Goal: Contribute content: Add original content to the website for others to see

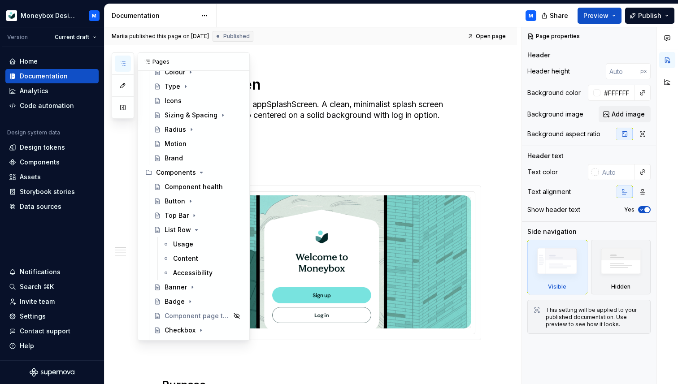
scroll to position [61, 0]
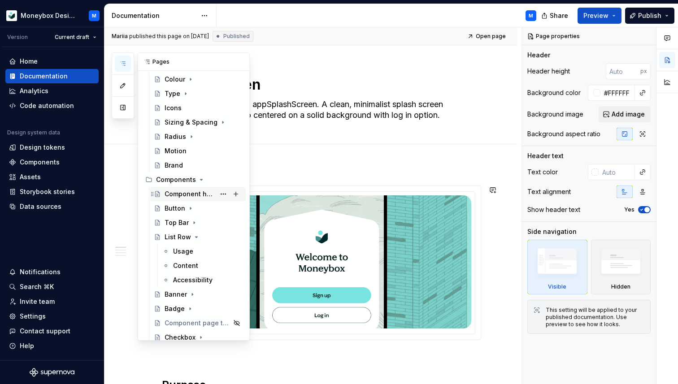
click at [179, 192] on div "Component health" at bounding box center [190, 194] width 51 height 9
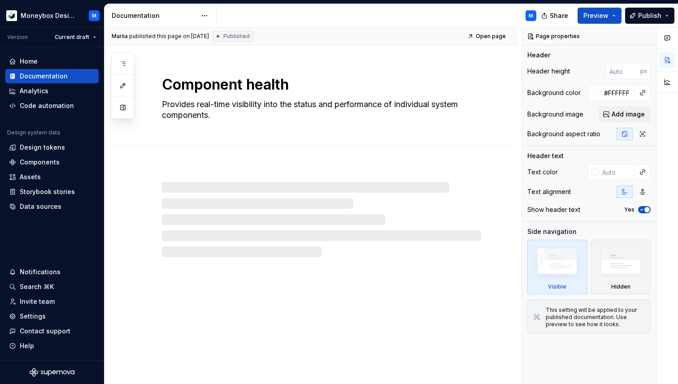
type textarea "*"
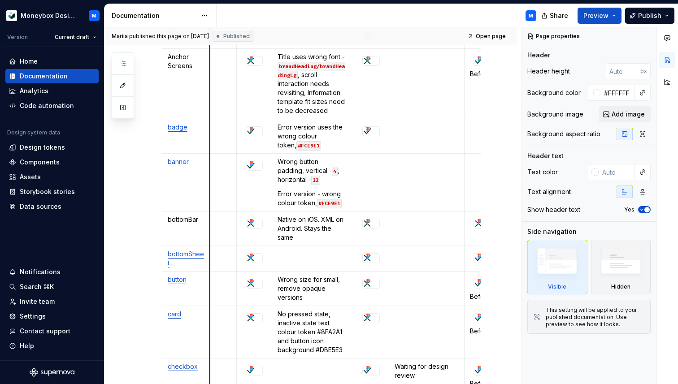
scroll to position [282, 0]
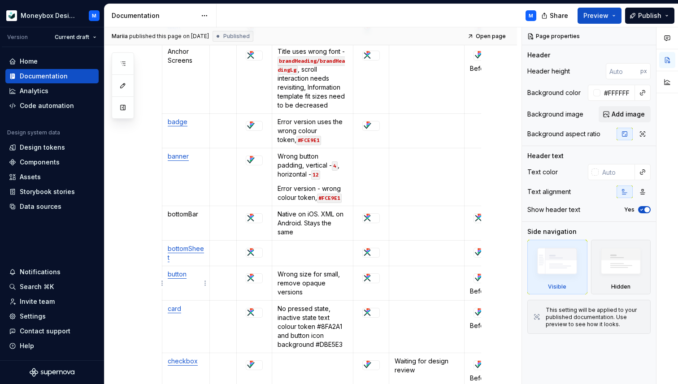
click at [194, 279] on p "button" at bounding box center [186, 274] width 36 height 9
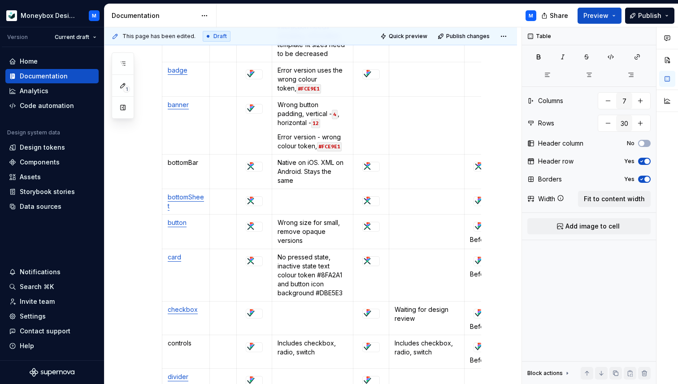
scroll to position [340, 0]
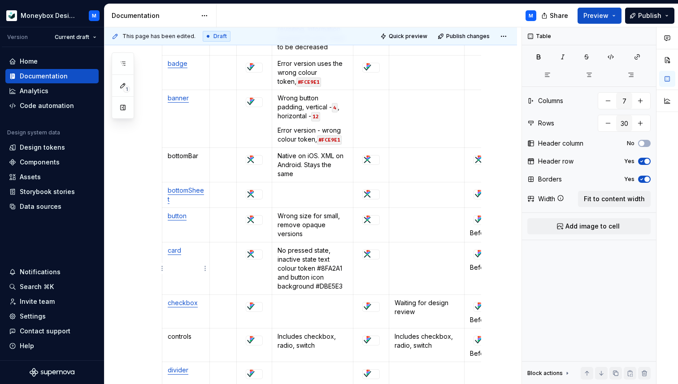
click at [188, 253] on p "card" at bounding box center [186, 250] width 36 height 9
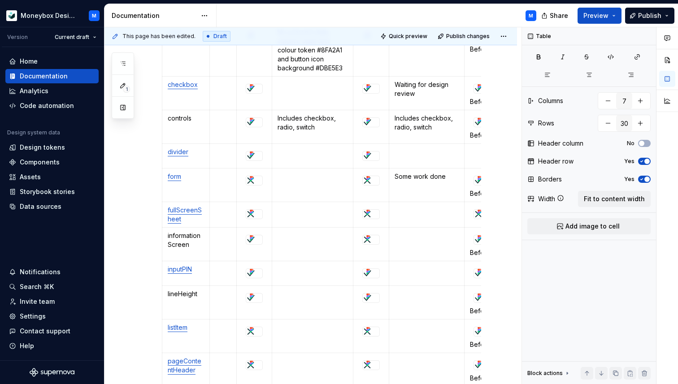
scroll to position [564, 0]
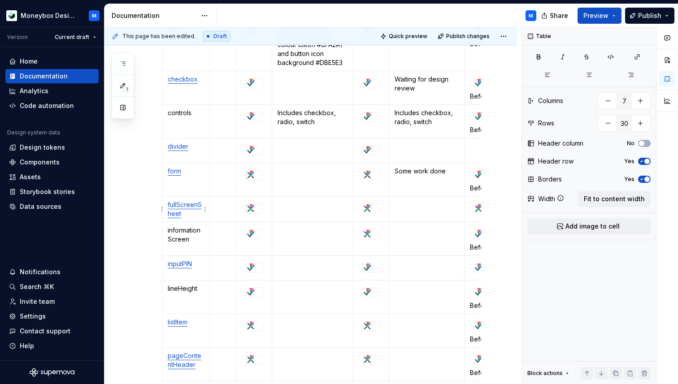
click at [187, 215] on p "fullScreenSheet" at bounding box center [186, 210] width 36 height 18
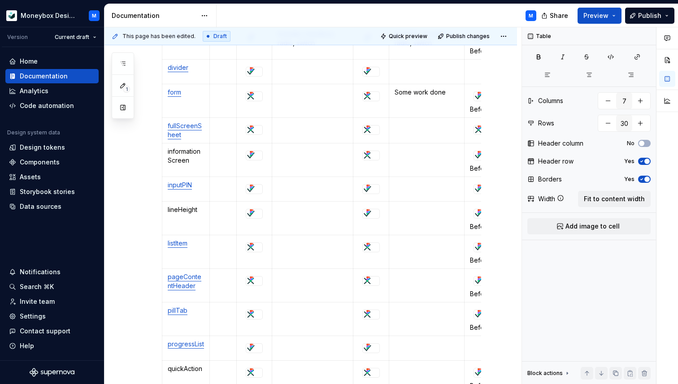
scroll to position [646, 0]
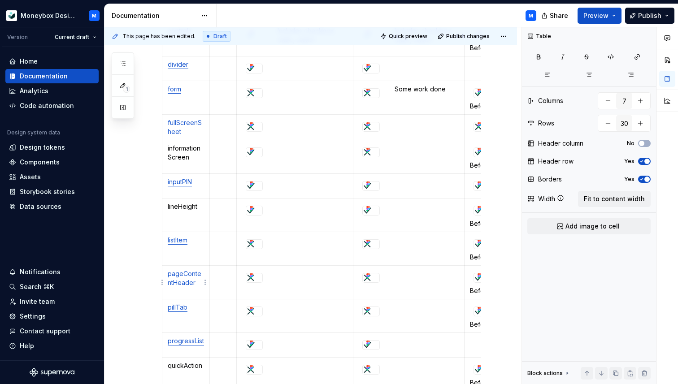
click at [197, 285] on p "pageContentHeader" at bounding box center [186, 279] width 36 height 18
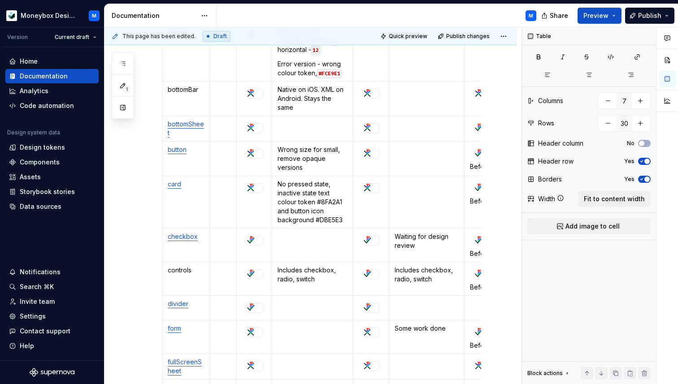
scroll to position [317, 0]
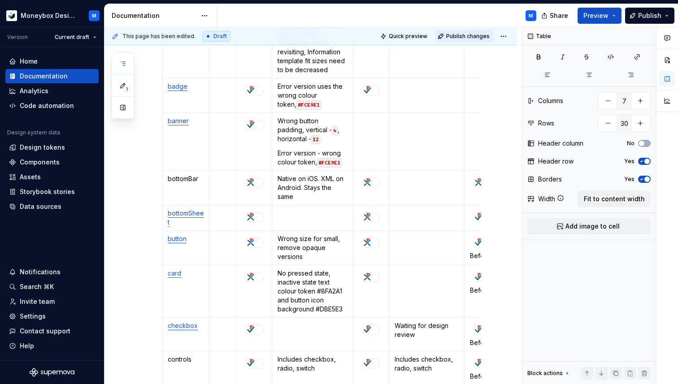
click at [466, 36] on span "Publish changes" at bounding box center [468, 36] width 44 height 7
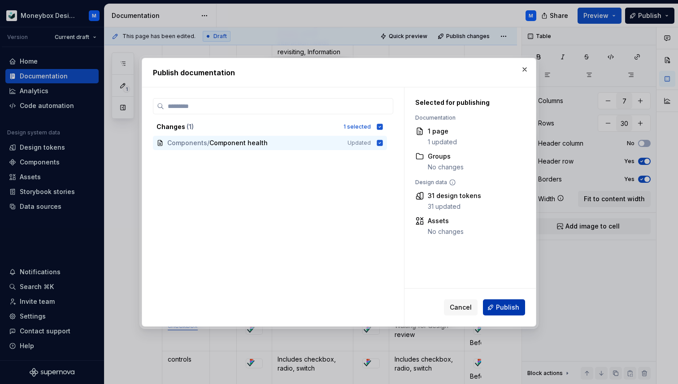
click at [506, 311] on span "Publish" at bounding box center [507, 307] width 23 height 9
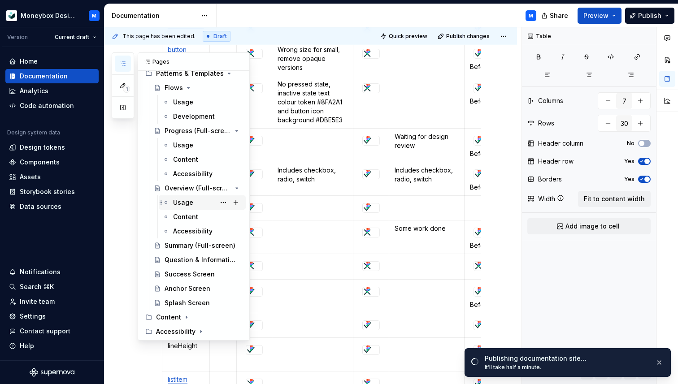
scroll to position [757, 0]
click at [187, 298] on div "Splash Screen" at bounding box center [204, 302] width 78 height 13
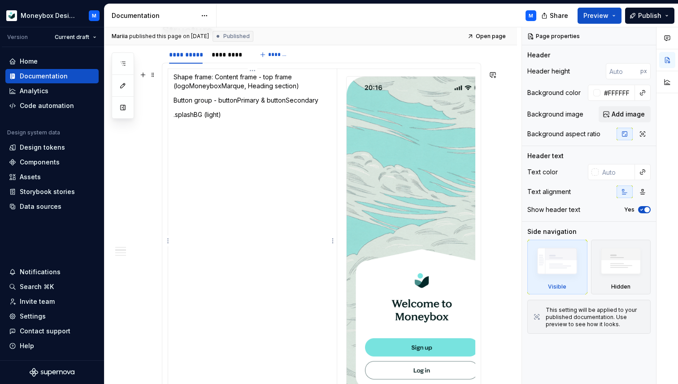
click at [230, 144] on td "Shape frame: Content frame - top frame (logoMoneyboxMarque, Heading section) Bu…" at bounding box center [252, 239] width 169 height 341
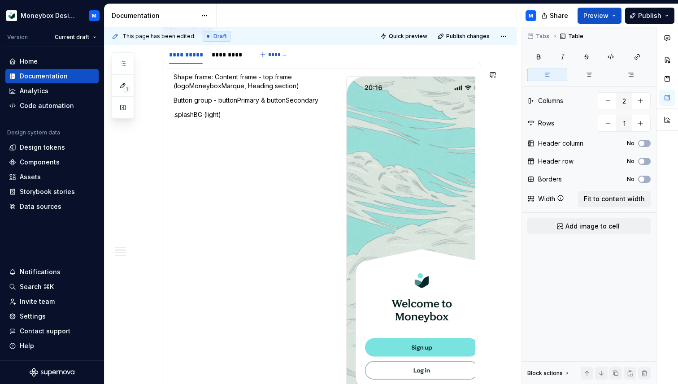
type textarea "*"
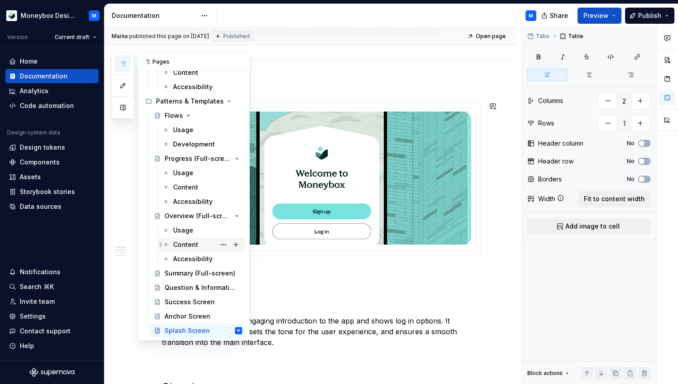
scroll to position [716, 0]
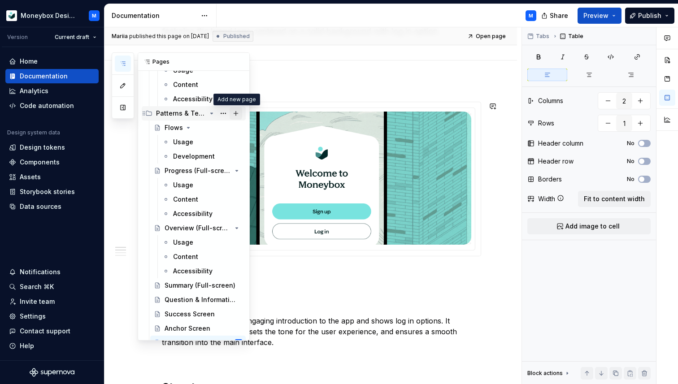
click at [237, 113] on button "Page tree" at bounding box center [236, 113] width 13 height 13
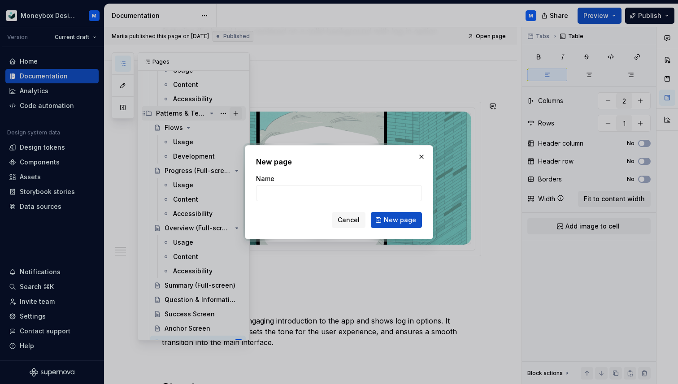
type textarea "*"
type input "Information Screen"
click at [388, 218] on span "New page" at bounding box center [400, 220] width 32 height 9
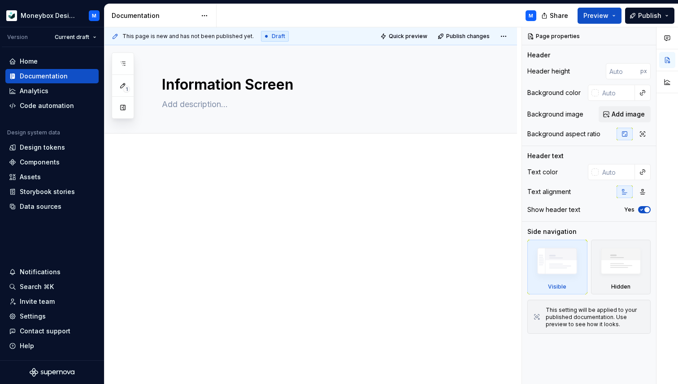
type textarea "*"
click at [221, 177] on p at bounding box center [321, 180] width 319 height 11
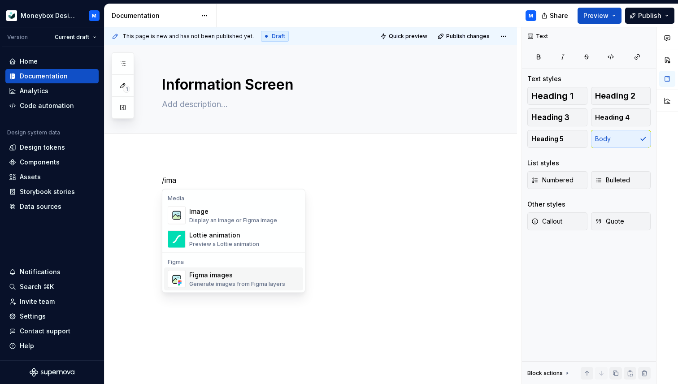
click at [233, 274] on div "Figma images" at bounding box center [237, 275] width 96 height 9
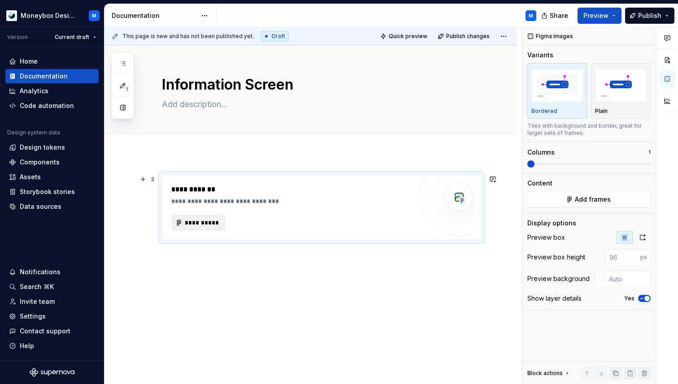
click at [215, 218] on span "**********" at bounding box center [201, 222] width 35 height 9
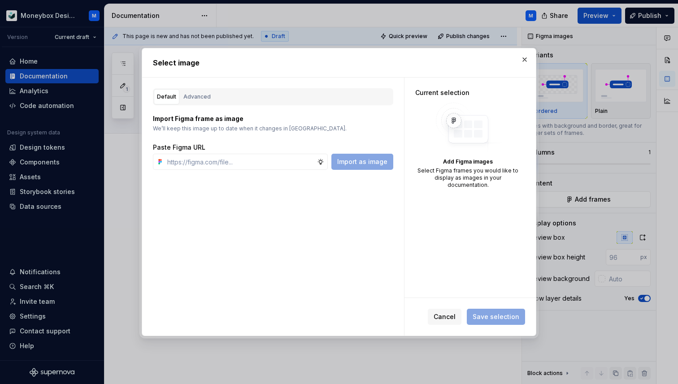
type textarea "*"
type input "Step 1 of 4 This is guidance, not financial advice We'll give you actions to ex…"
click at [277, 164] on input "Step 1 of 4 This is guidance, not financial advice We'll give you actions to ex…" at bounding box center [240, 162] width 153 height 16
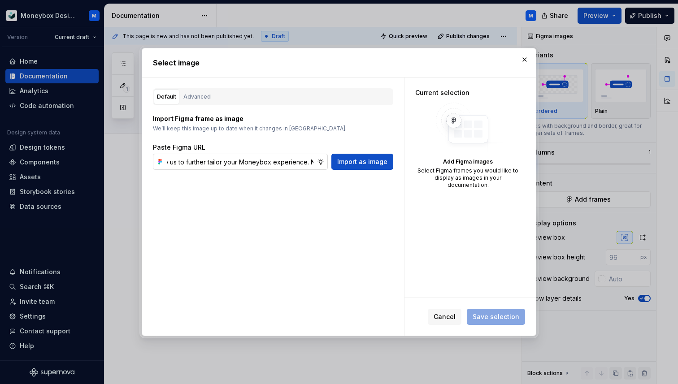
click at [277, 164] on input "Step 1 of 4 This is guidance, not financial advice We'll give you actions to ex…" at bounding box center [240, 162] width 153 height 16
type textarea "*"
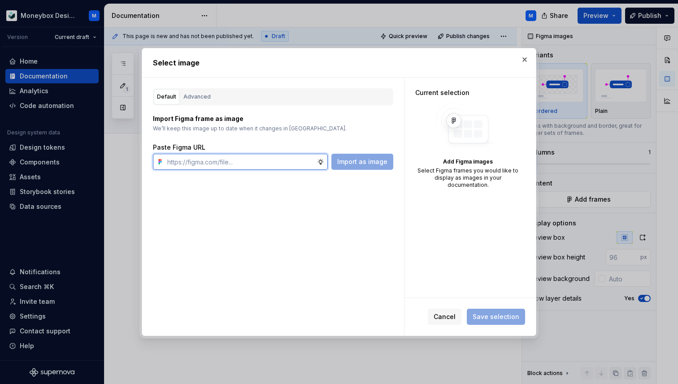
click at [240, 165] on input "text" at bounding box center [240, 162] width 153 height 16
paste input "[URL][DOMAIN_NAME]"
type input "[URL][DOMAIN_NAME]"
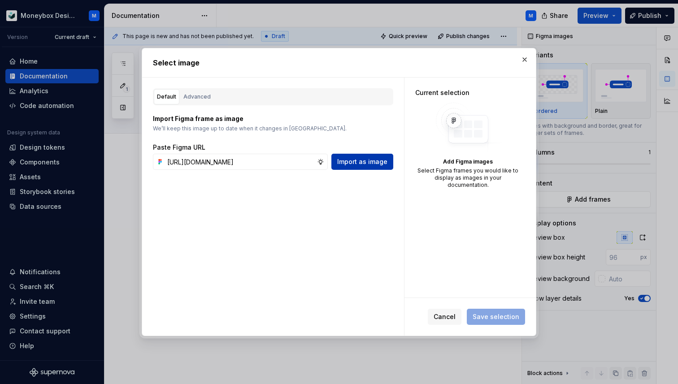
scroll to position [0, 0]
click at [355, 165] on span "Import as image" at bounding box center [362, 161] width 50 height 9
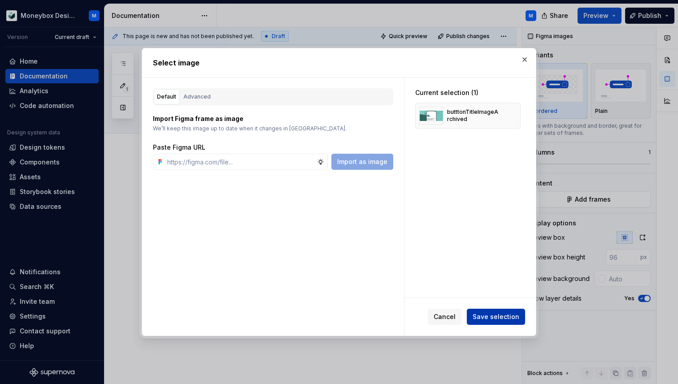
click at [489, 323] on button "Save selection" at bounding box center [496, 317] width 58 height 16
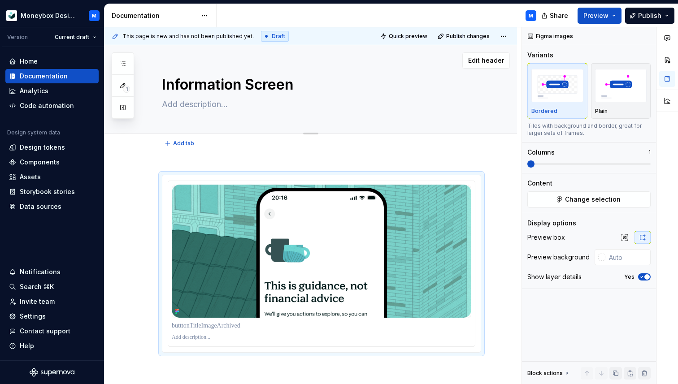
click at [176, 105] on textarea at bounding box center [319, 104] width 319 height 14
paste textarea "An information screen template is designed to display key details in a clear an…"
type textarea "*"
type textarea "An information screen template is designed to display key details in a clear an…"
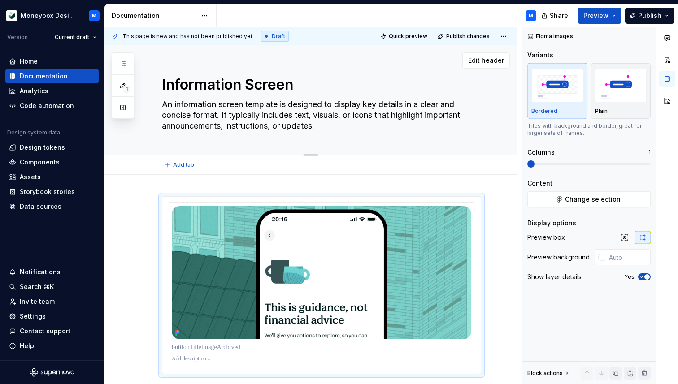
click at [273, 128] on textarea "An information screen template is designed to display key details in a clear an…" at bounding box center [319, 115] width 319 height 36
type textarea "*"
type textarea "An information screen template is designed to display key details in a clear an…"
click at [347, 117] on textarea "An information screen template is designed to display key details in a clear an…" at bounding box center [319, 115] width 319 height 36
type textarea "*"
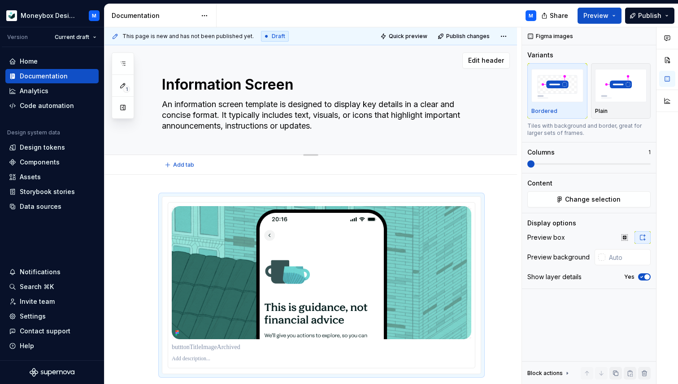
type textarea "An information screen template is designed to display key details in a clear an…"
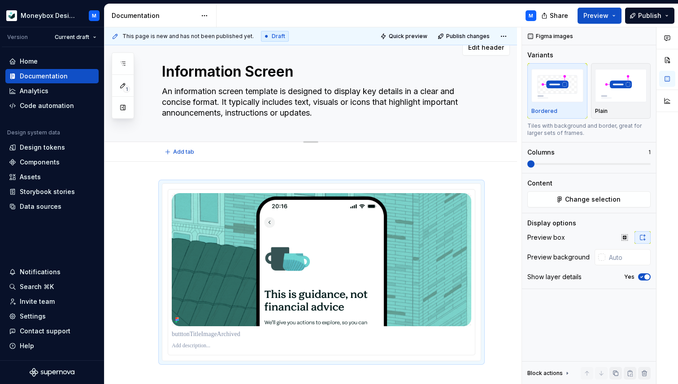
scroll to position [17, 0]
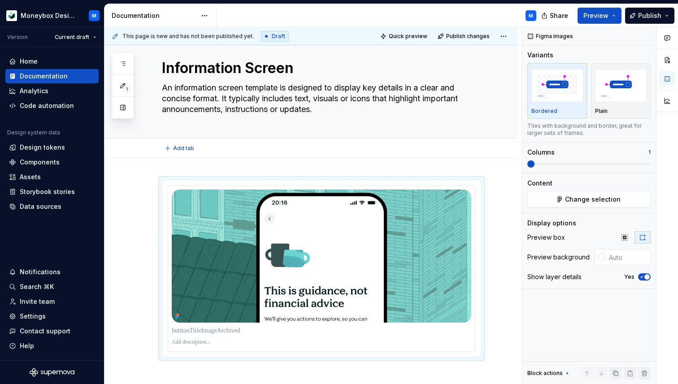
type textarea "*"
type textarea "An information screen template is designed to display key details in a clear an…"
click at [252, 322] on img at bounding box center [322, 256] width 300 height 133
click at [647, 277] on span "button" at bounding box center [647, 277] width 5 height 5
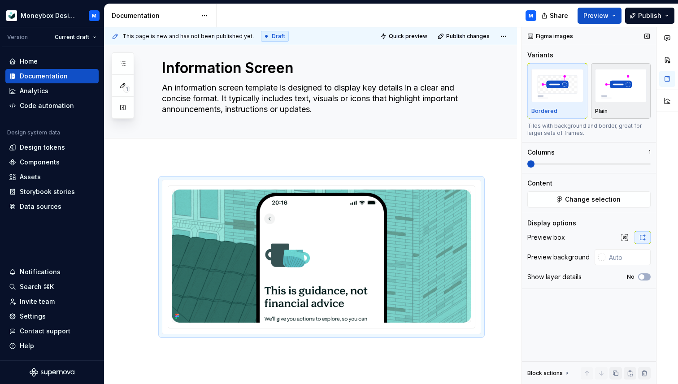
click at [618, 91] on img "button" at bounding box center [621, 85] width 52 height 33
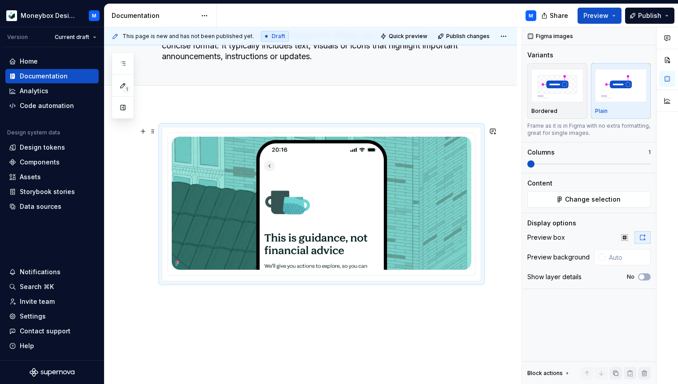
scroll to position [94, 0]
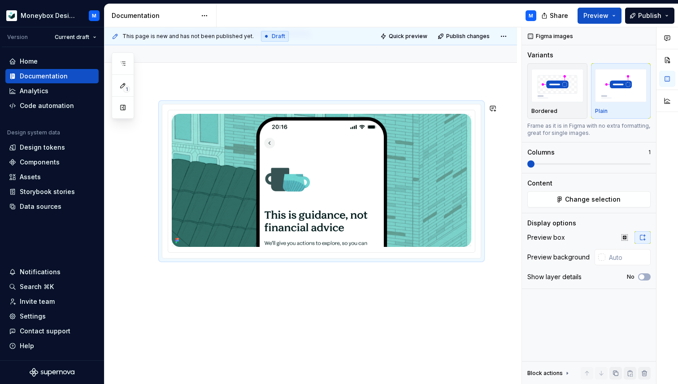
click at [171, 280] on div at bounding box center [311, 234] width 413 height 302
click at [170, 289] on div at bounding box center [311, 234] width 413 height 302
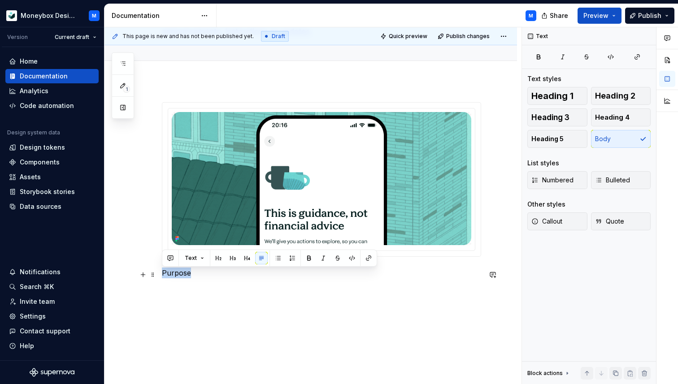
drag, startPoint x: 198, startPoint y: 277, endPoint x: 161, endPoint y: 273, distance: 37.4
click at [161, 273] on div "Purpose" at bounding box center [311, 243] width 413 height 324
click at [611, 96] on span "Heading 2" at bounding box center [615, 96] width 40 height 9
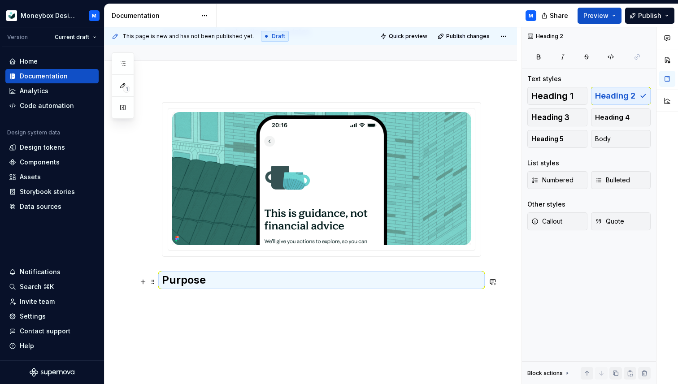
click at [216, 276] on h2 "Purpose" at bounding box center [321, 280] width 319 height 14
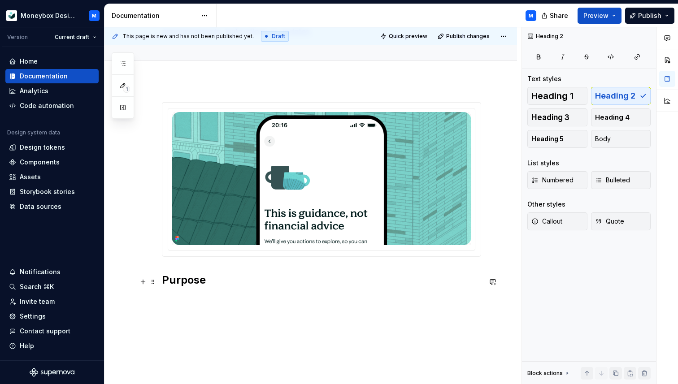
click at [210, 284] on h2 "Purpose" at bounding box center [321, 280] width 319 height 14
type textarea "*"
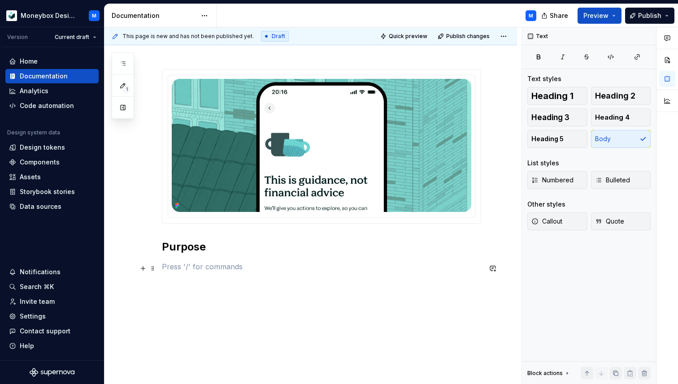
scroll to position [143, 0]
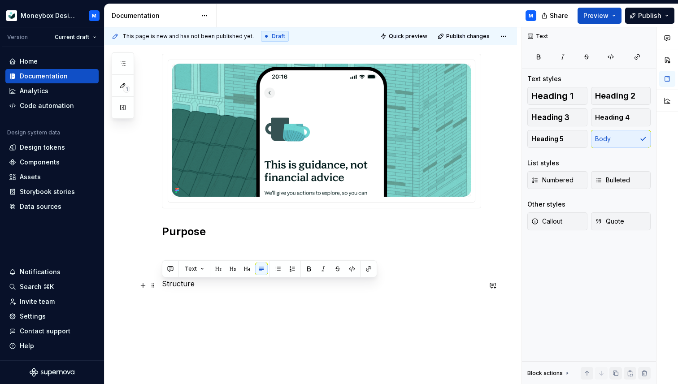
drag, startPoint x: 196, startPoint y: 288, endPoint x: 158, endPoint y: 286, distance: 38.6
click at [158, 286] on div "Purpose Structure" at bounding box center [311, 223] width 413 height 383
click at [617, 96] on span "Heading 2" at bounding box center [615, 96] width 40 height 9
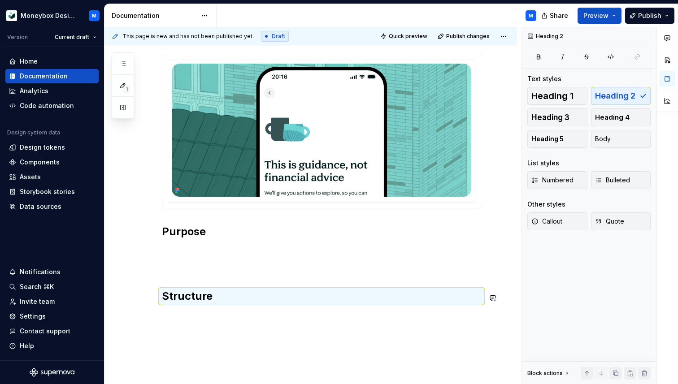
click at [215, 306] on div "Purpose Structure" at bounding box center [321, 184] width 319 height 261
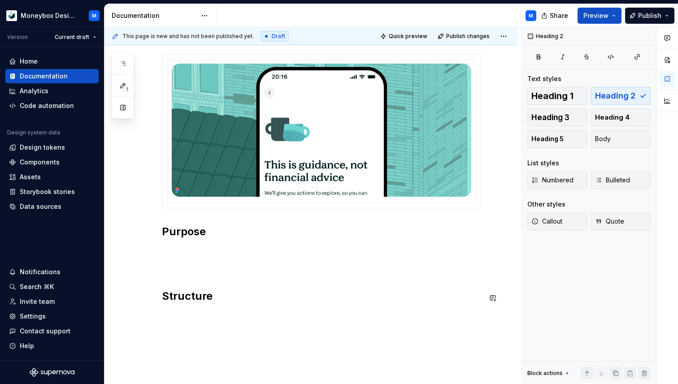
click at [181, 313] on div "Purpose Structure" at bounding box center [321, 184] width 319 height 261
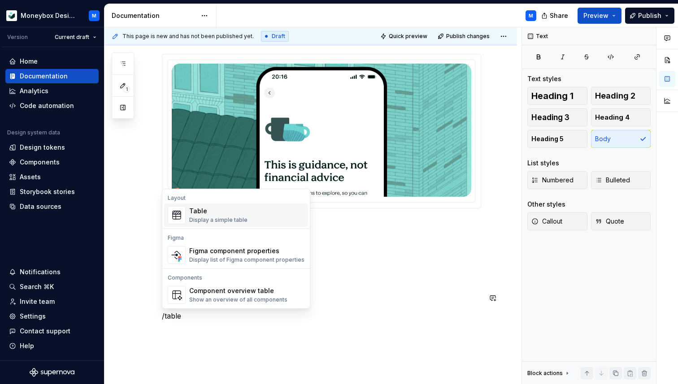
click at [226, 215] on div "Table" at bounding box center [218, 211] width 58 height 9
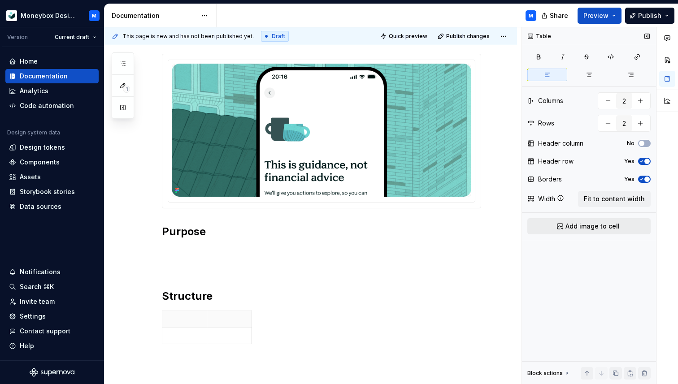
click at [602, 230] on span "Add image to cell" at bounding box center [593, 226] width 54 height 9
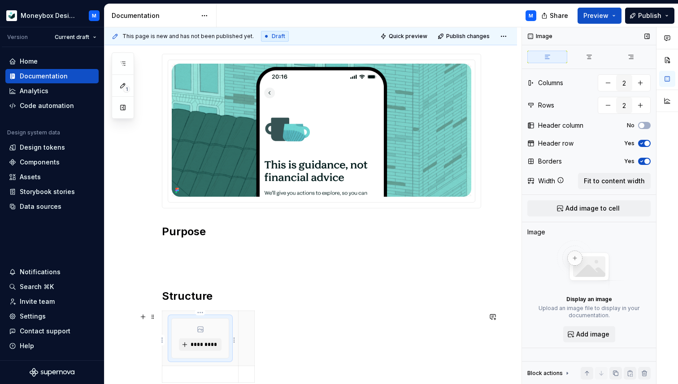
click at [211, 335] on div "*********" at bounding box center [200, 338] width 57 height 39
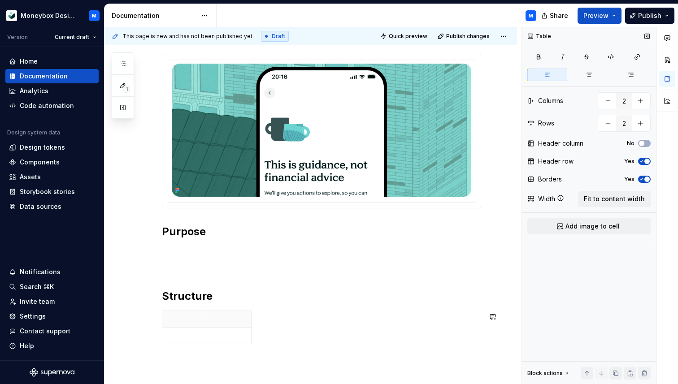
scroll to position [230, 0]
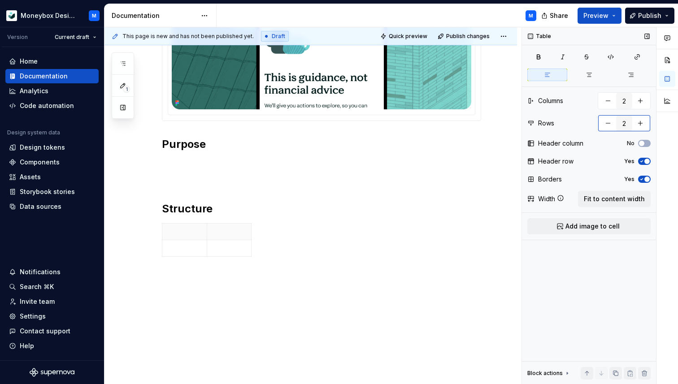
click at [616, 121] on input "2" at bounding box center [624, 123] width 16 height 16
click at [606, 124] on button "button" at bounding box center [608, 123] width 16 height 16
type input "1"
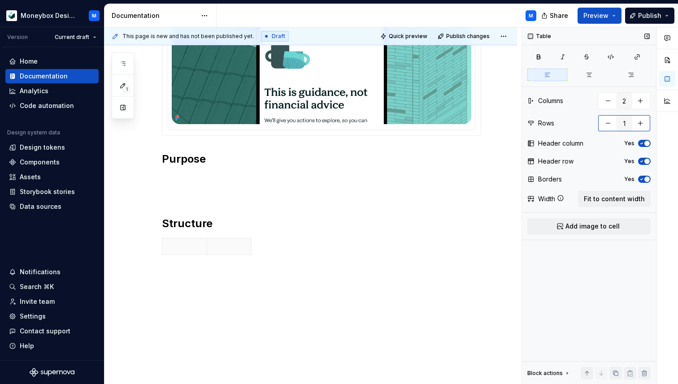
scroll to position [217, 0]
click at [644, 145] on icon "button" at bounding box center [641, 143] width 7 height 5
click at [646, 159] on span "button" at bounding box center [647, 161] width 5 height 5
click at [645, 179] on span "button" at bounding box center [647, 179] width 5 height 5
click at [621, 199] on span "Fit to content width" at bounding box center [614, 199] width 61 height 9
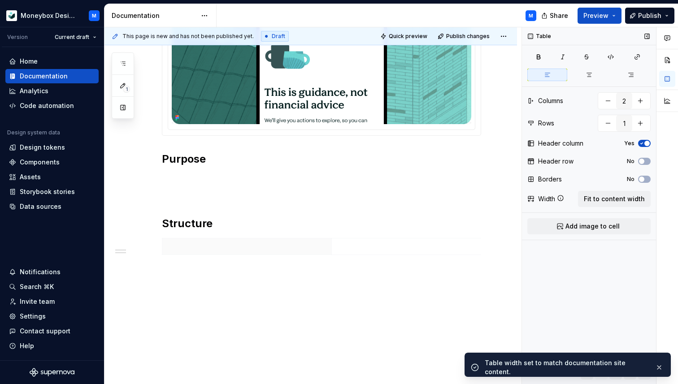
click at [646, 140] on button "Yes" at bounding box center [644, 143] width 13 height 7
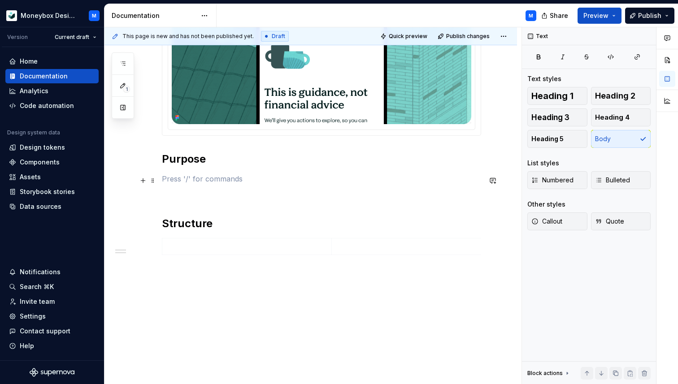
click at [176, 178] on p at bounding box center [321, 179] width 319 height 11
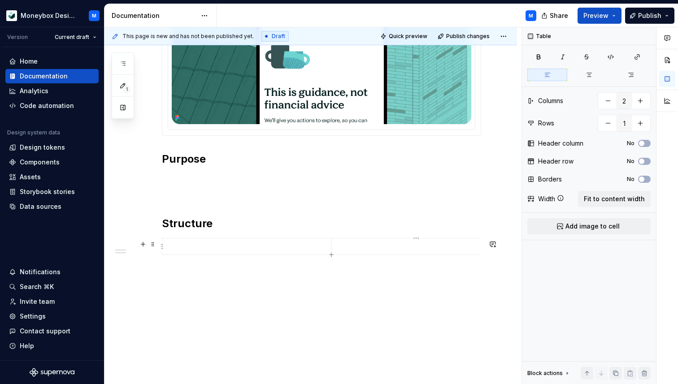
click at [349, 244] on p at bounding box center [416, 246] width 158 height 9
click at [601, 225] on span "Add image to cell" at bounding box center [593, 226] width 54 height 9
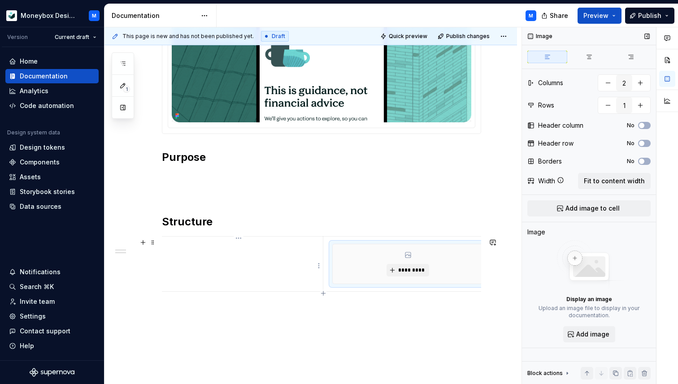
click at [219, 270] on td at bounding box center [238, 263] width 169 height 55
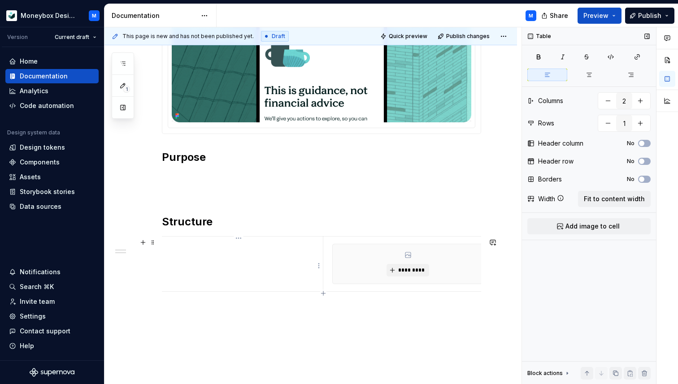
click at [200, 254] on td at bounding box center [238, 263] width 169 height 55
click at [185, 178] on p at bounding box center [321, 177] width 319 height 11
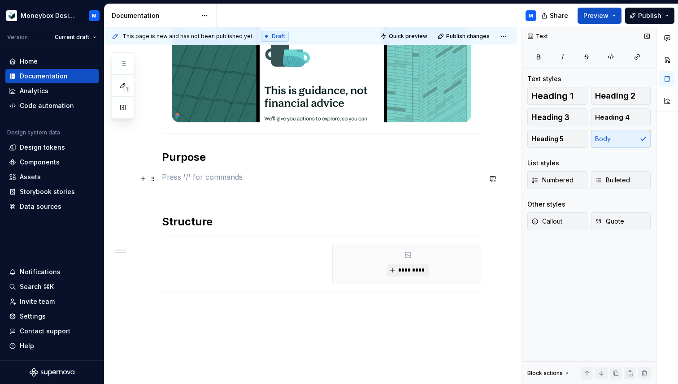
click at [173, 182] on p at bounding box center [321, 177] width 319 height 11
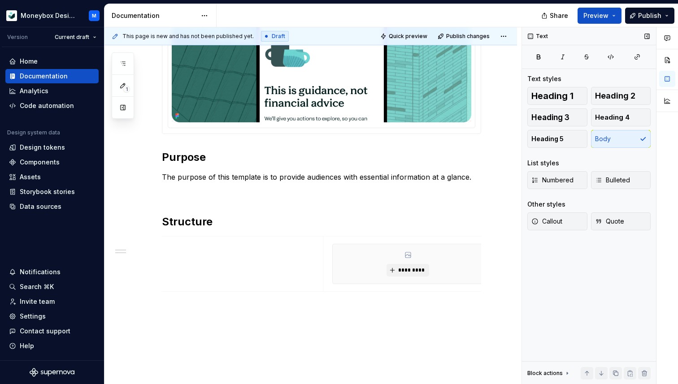
type textarea "*"
